Goal: Find specific page/section: Find specific page/section

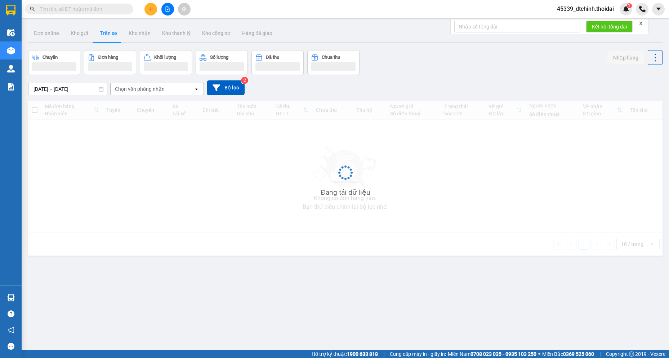
click at [52, 8] on input "text" at bounding box center [82, 9] width 85 height 8
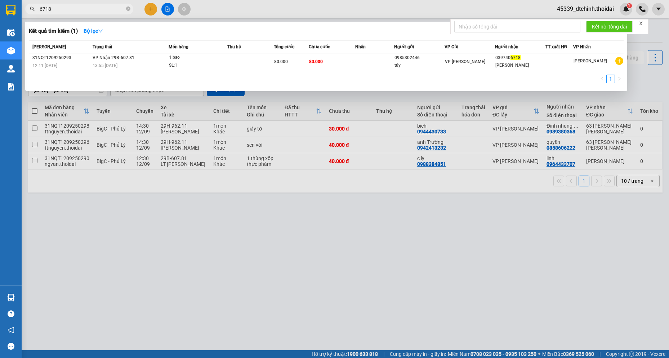
click at [80, 4] on span "6718" at bounding box center [79, 9] width 108 height 11
click at [82, 6] on input "6718" at bounding box center [82, 9] width 85 height 8
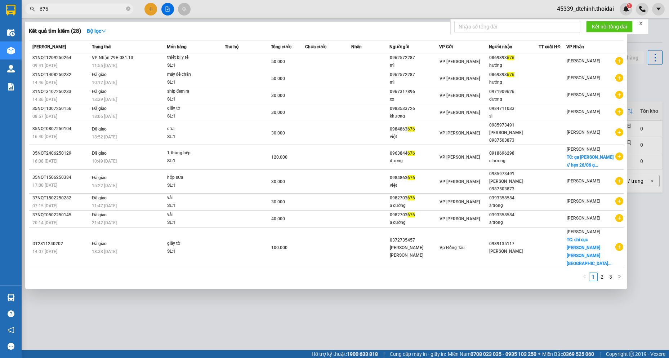
type input "676"
